Goal: Navigation & Orientation: Understand site structure

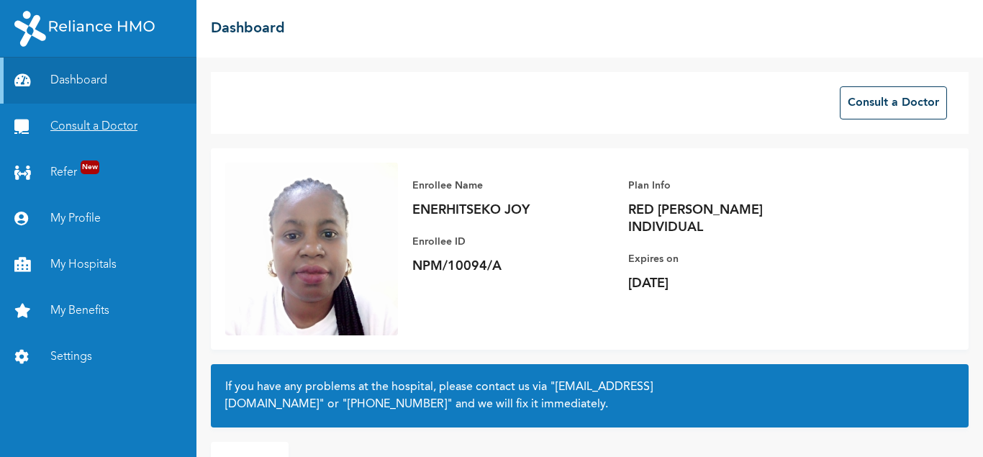
click at [84, 124] on link "Consult a Doctor" at bounding box center [98, 127] width 196 height 46
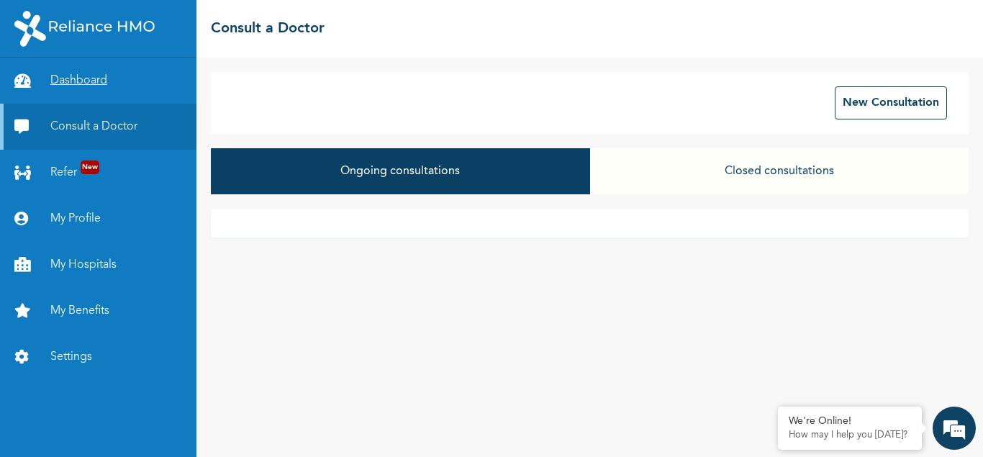
click at [76, 85] on link "Dashboard" at bounding box center [98, 81] width 196 height 46
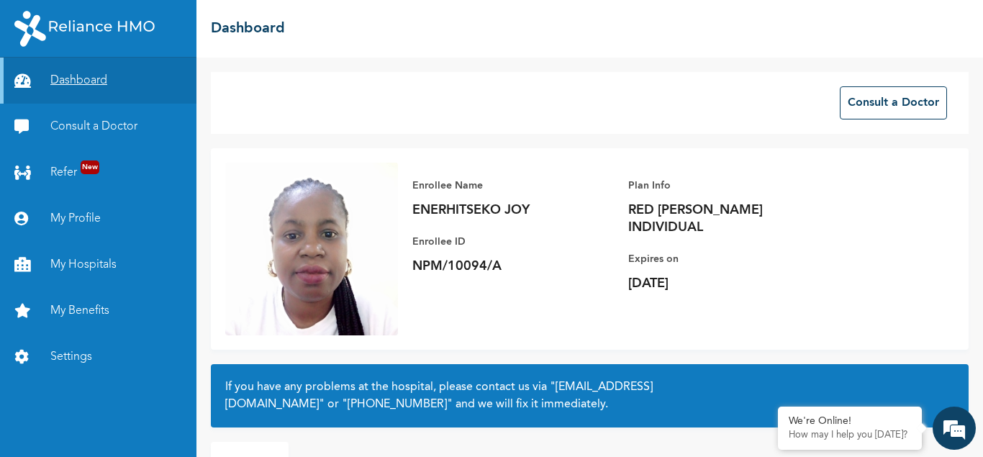
click at [76, 84] on link "Dashboard" at bounding box center [98, 81] width 196 height 46
click at [94, 312] on link "My Benefits" at bounding box center [98, 311] width 196 height 46
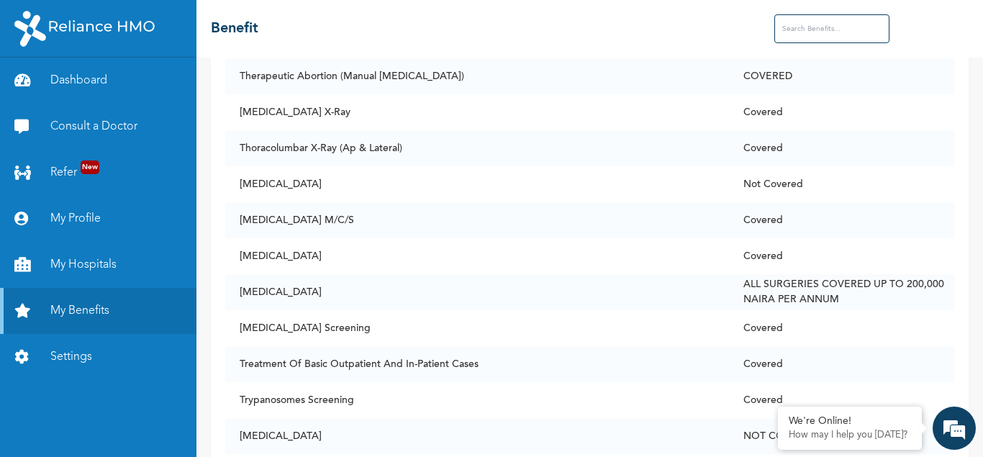
scroll to position [10767, 0]
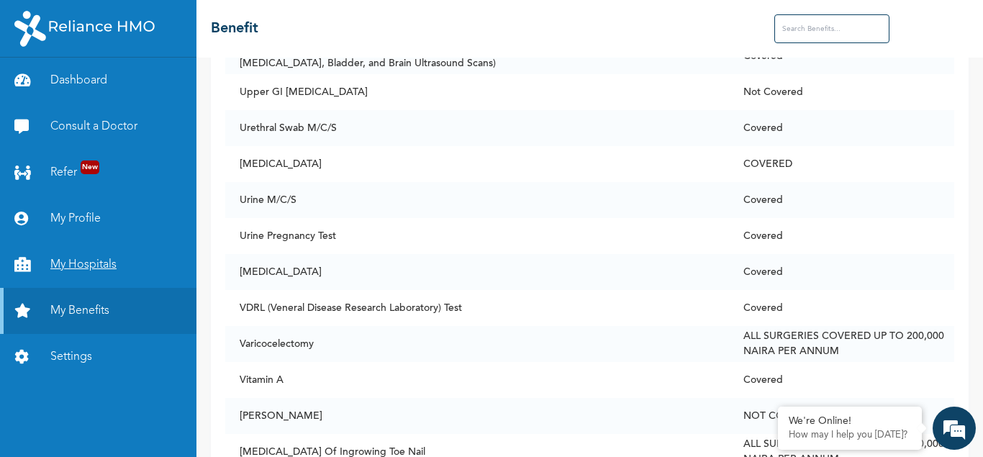
click at [75, 260] on link "My Hospitals" at bounding box center [98, 265] width 196 height 46
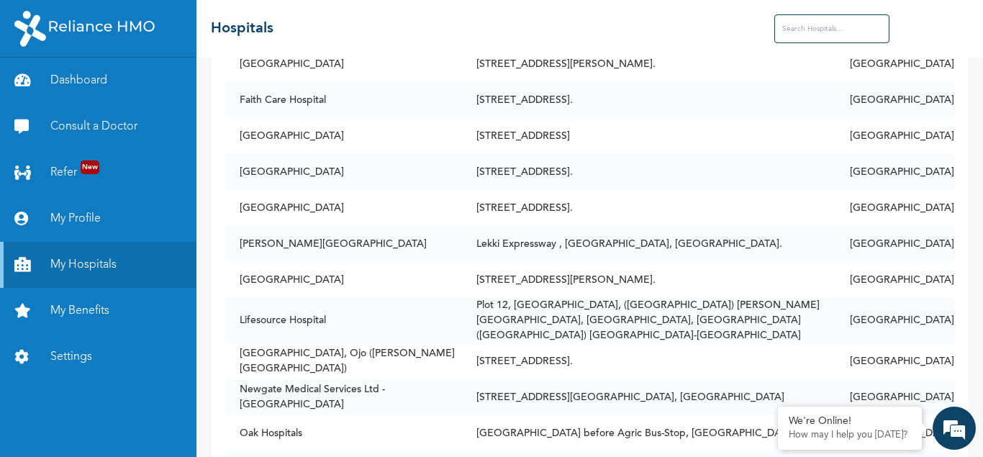
scroll to position [382, 0]
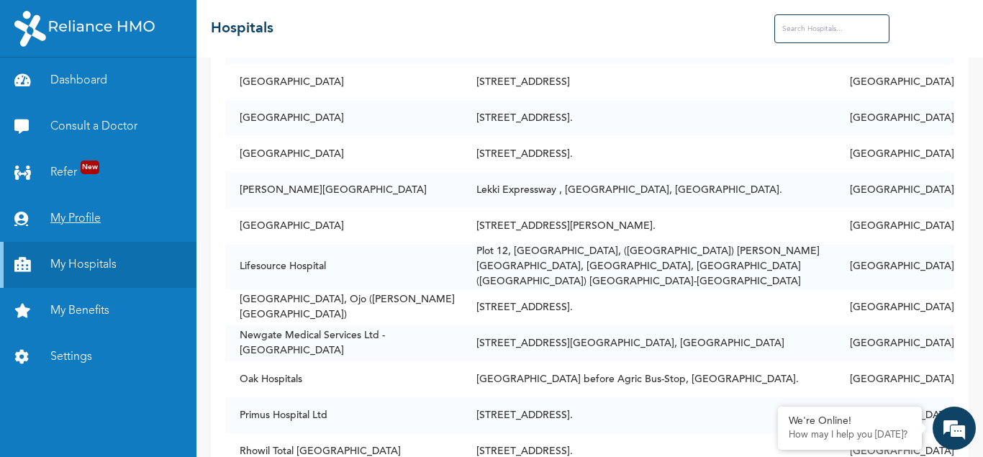
click at [78, 219] on link "My Profile" at bounding box center [98, 219] width 196 height 46
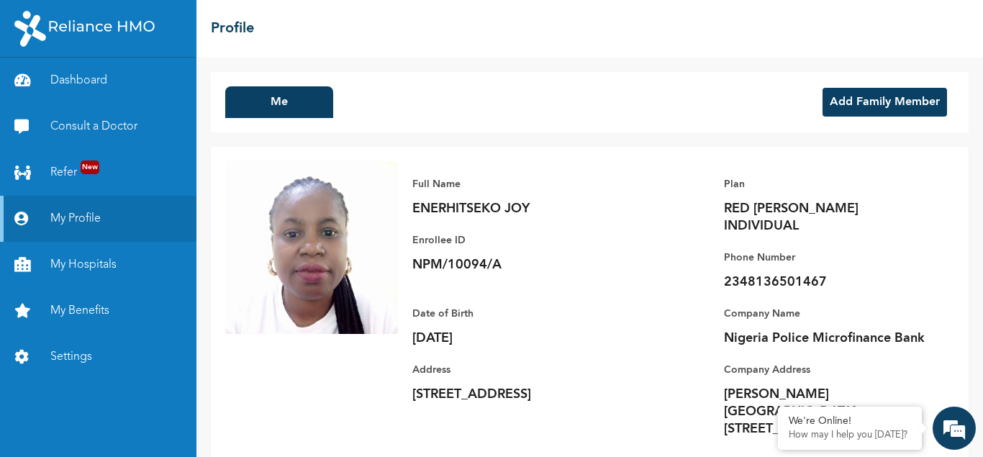
click at [931, 237] on div "Full Name ENERHITSEKO [PERSON_NAME] Enrollee ID NPM/10094/A Plan RED [PERSON_NA…" at bounding box center [676, 306] width 556 height 291
click at [68, 170] on link "Refer New" at bounding box center [98, 173] width 196 height 46
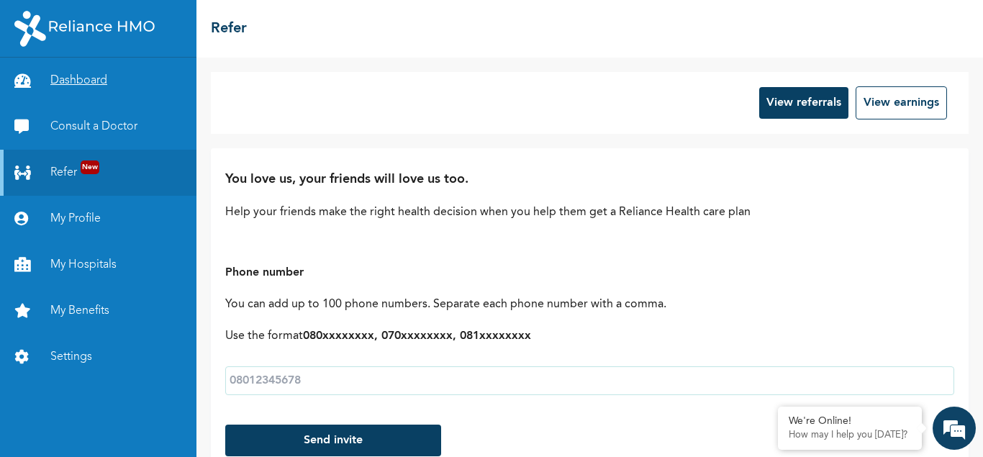
click at [73, 78] on link "Dashboard" at bounding box center [98, 81] width 196 height 46
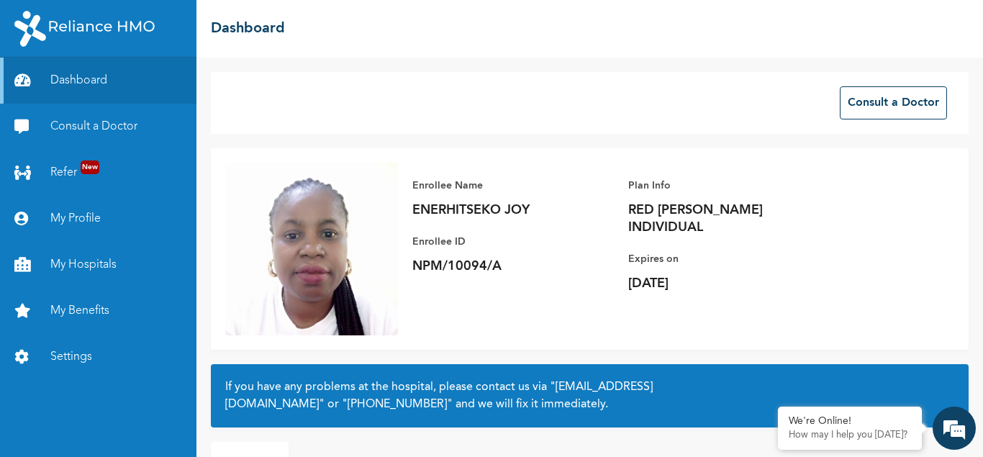
drag, startPoint x: 936, startPoint y: 76, endPoint x: 903, endPoint y: 44, distance: 46.3
click at [937, 76] on div "Consult a Doctor" at bounding box center [590, 103] width 758 height 62
click at [631, 99] on div "Consult a Doctor" at bounding box center [590, 103] width 758 height 62
click at [60, 202] on link "My Profile" at bounding box center [98, 219] width 196 height 46
